Goal: Task Accomplishment & Management: Manage account settings

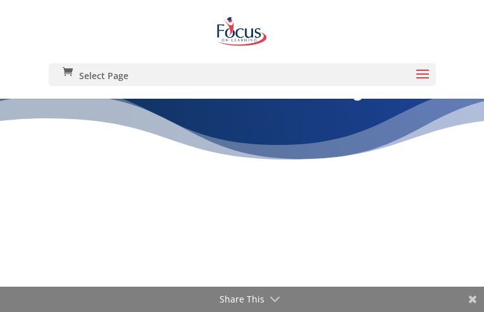
type input "tkSqxyjZwSCiY"
type input "[EMAIL_ADDRESS][DOMAIN_NAME]"
